Goal: Find specific page/section: Find specific page/section

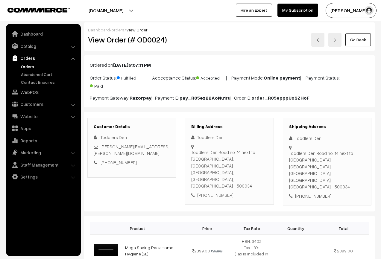
scroll to position [92, 0]
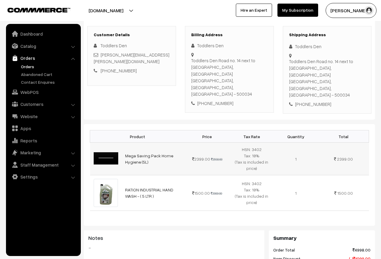
click at [164, 159] on td "Mega Saving Pack Home Hygiene (5L)" at bounding box center [153, 159] width 63 height 33
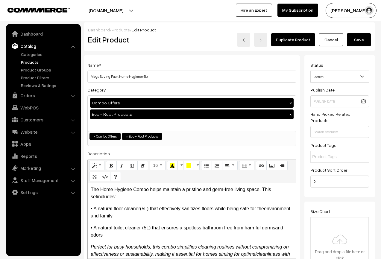
click at [322, 45] on link "Cancel" at bounding box center [331, 39] width 24 height 13
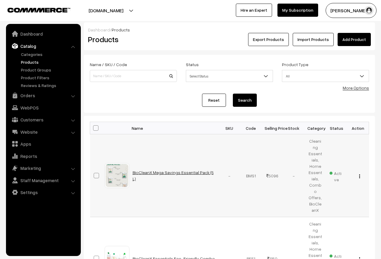
click at [183, 173] on link "BioCleanX Mega Savings Essential Pack (5 L)" at bounding box center [173, 175] width 81 height 11
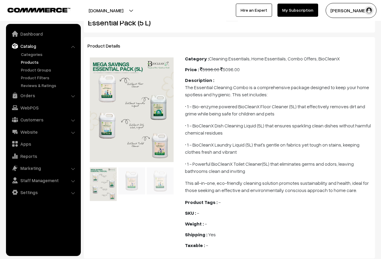
scroll to position [180, 0]
